Goal: Find specific page/section: Find specific page/section

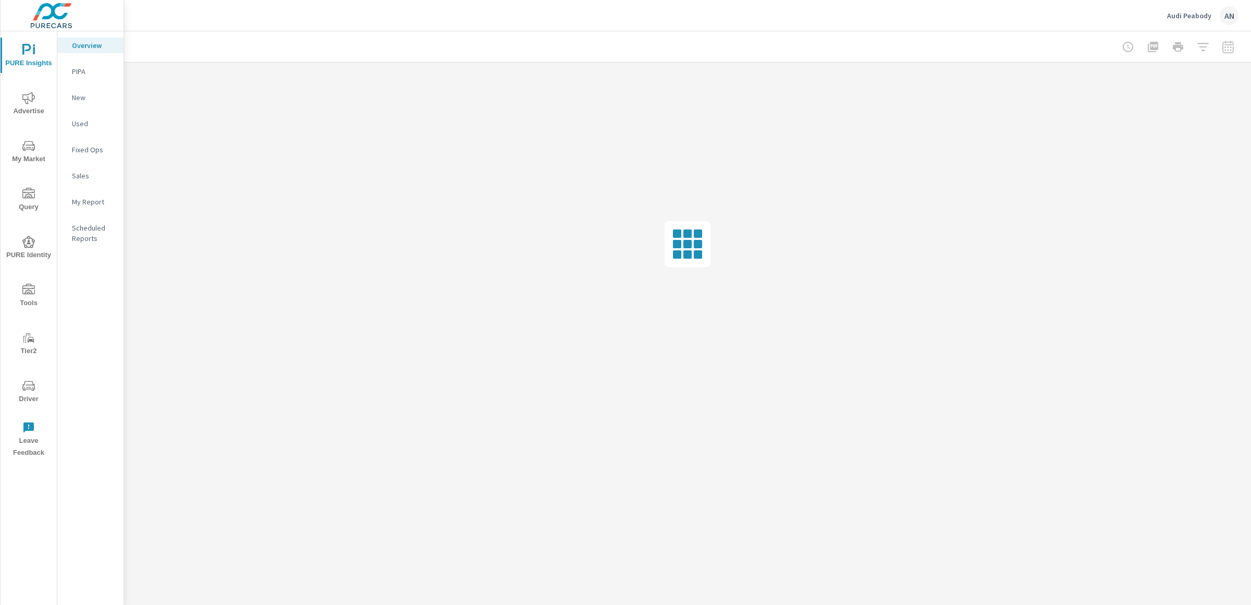
click at [100, 74] on p "PIPA" at bounding box center [93, 71] width 43 height 10
